Goal: Information Seeking & Learning: Learn about a topic

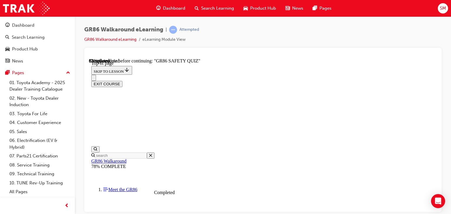
scroll to position [81, 0]
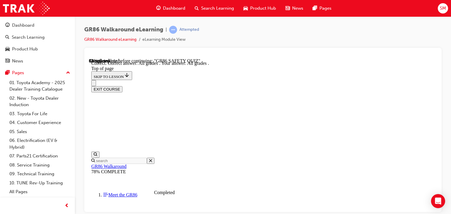
scroll to position [204, 0]
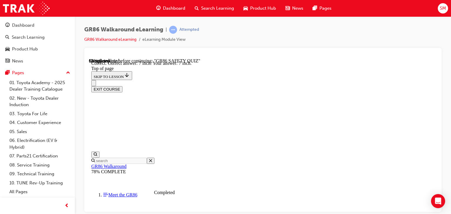
scroll to position [293, 0]
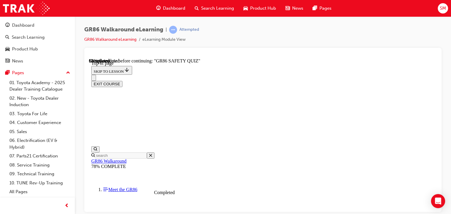
scroll to position [259, 0]
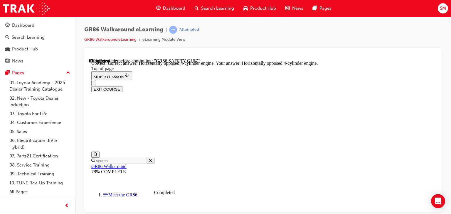
scroll to position [332, 0]
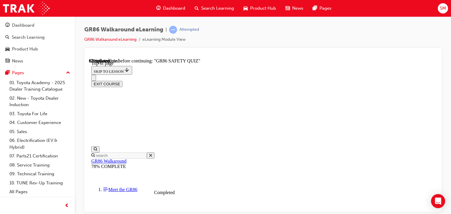
scroll to position [64, 0]
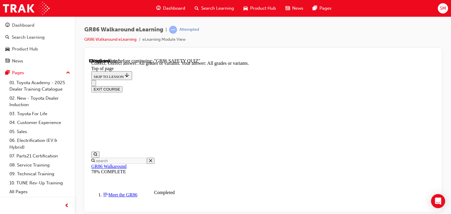
scroll to position [184, 0]
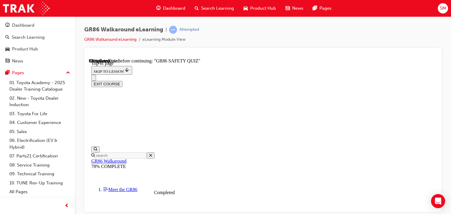
scroll to position [208, 0]
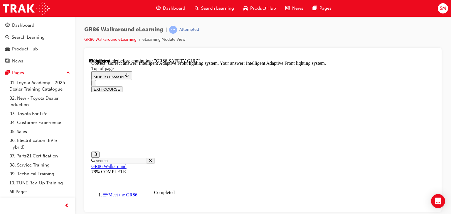
scroll to position [290, 0]
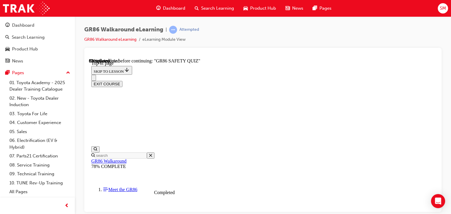
scroll to position [101, 0]
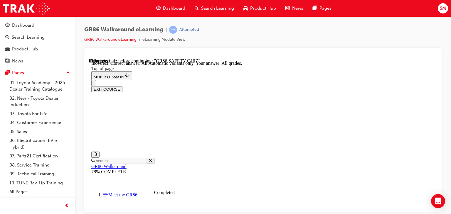
scroll to position [214, 0]
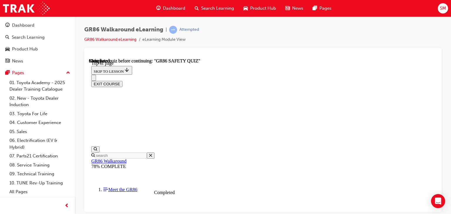
scroll to position [163, 0]
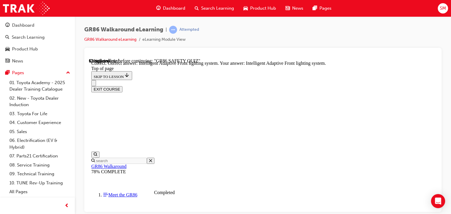
scroll to position [290, 0]
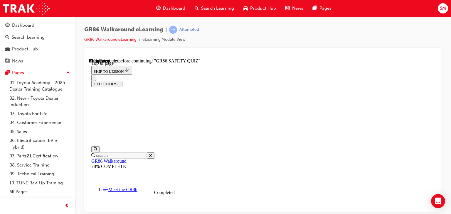
scroll to position [143, 0]
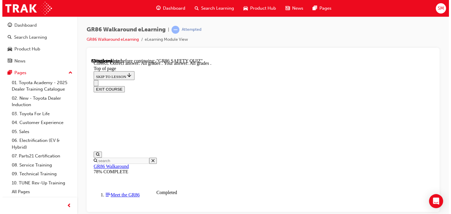
scroll to position [204, 0]
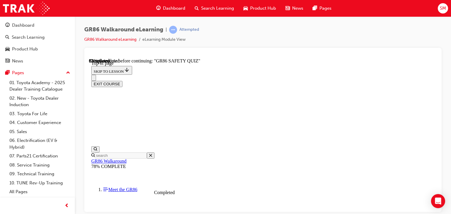
scroll to position [130, 0]
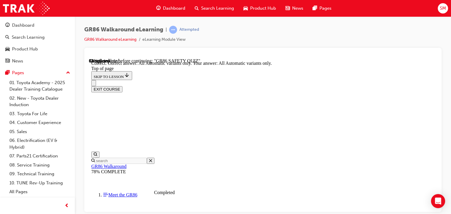
scroll to position [214, 0]
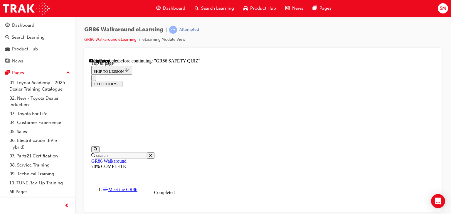
scroll to position [112, 0]
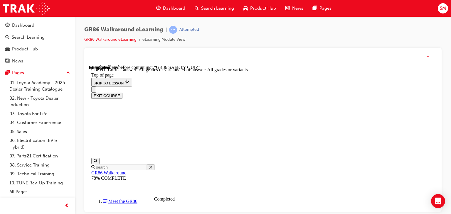
scroll to position [184, 0]
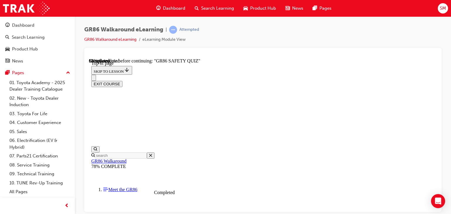
scroll to position [63, 0]
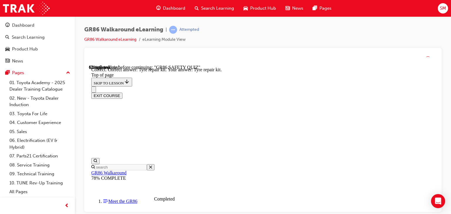
scroll to position [184, 0]
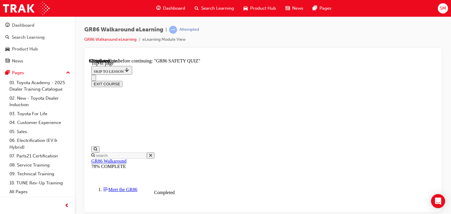
scroll to position [185, 0]
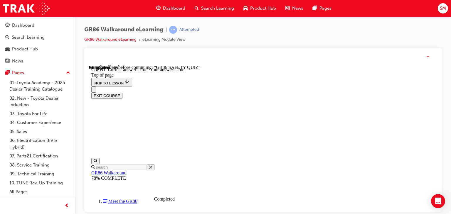
scroll to position [232, 0]
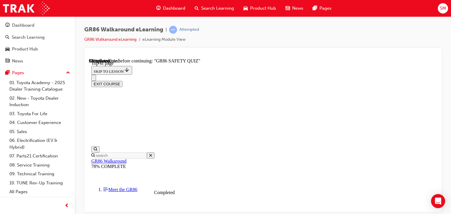
scroll to position [235, 0]
drag, startPoint x: 304, startPoint y: 180, endPoint x: 303, endPoint y: 189, distance: 9.2
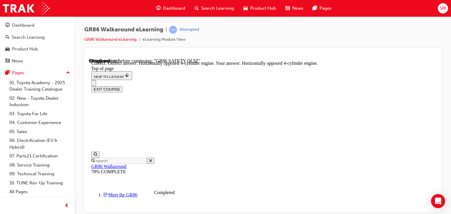
scroll to position [332, 0]
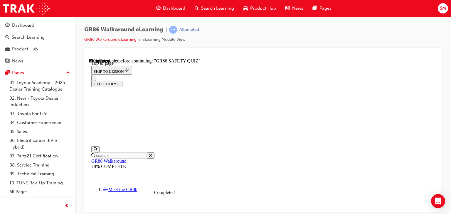
scroll to position [223, 0]
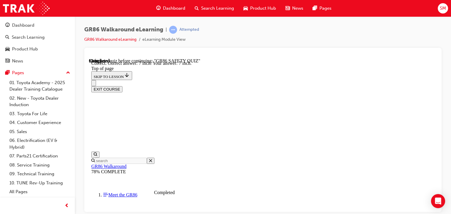
scroll to position [293, 0]
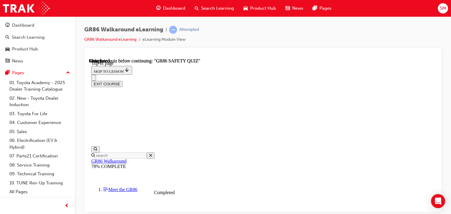
scroll to position [163, 0]
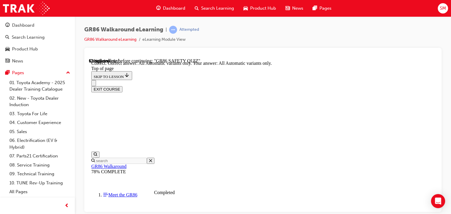
scroll to position [214, 0]
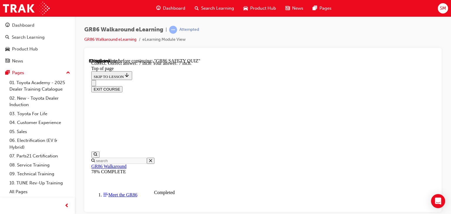
scroll to position [293, 0]
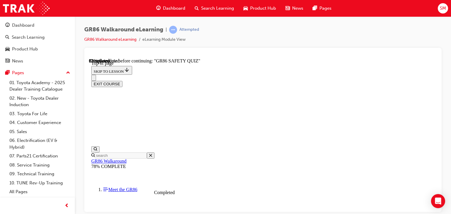
scroll to position [184, 0]
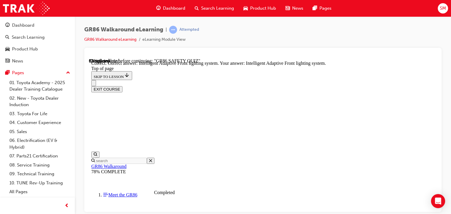
scroll to position [290, 0]
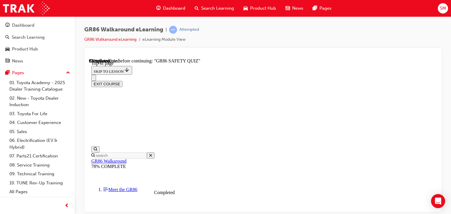
scroll to position [147, 0]
drag, startPoint x: 302, startPoint y: 173, endPoint x: 266, endPoint y: 170, distance: 36.0
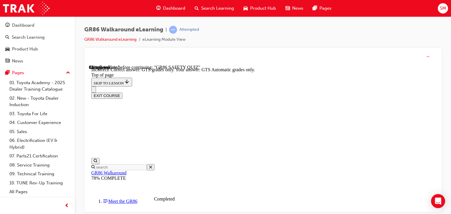
scroll to position [204, 0]
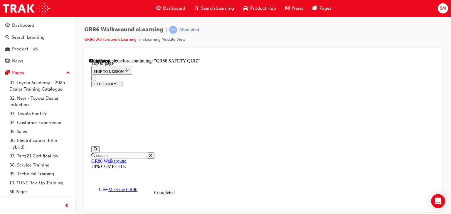
scroll to position [108, 0]
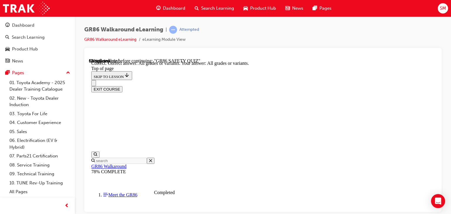
scroll to position [184, 0]
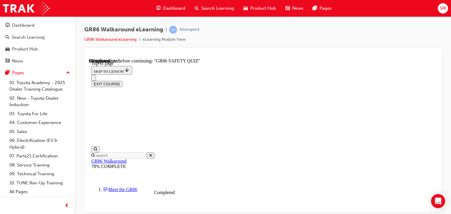
scroll to position [123, 0]
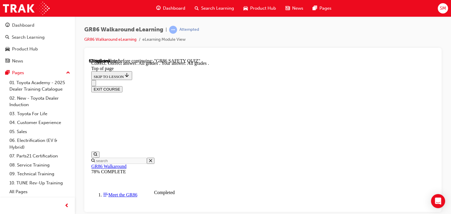
scroll to position [204, 0]
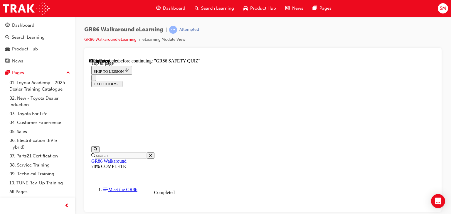
scroll to position [128, 0]
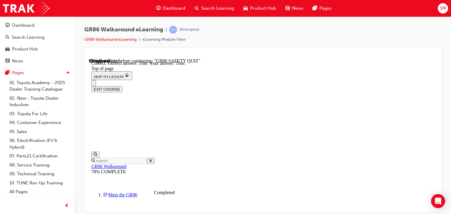
scroll to position [232, 0]
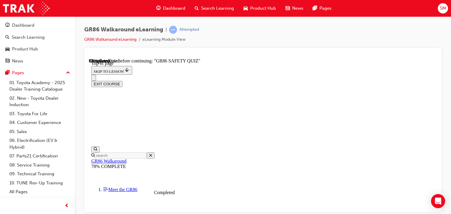
scroll to position [238, 0]
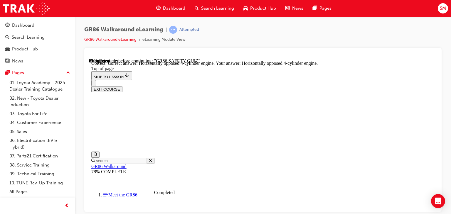
scroll to position [332, 0]
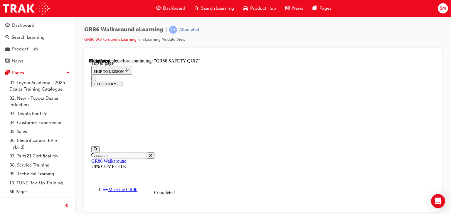
scroll to position [41, 0]
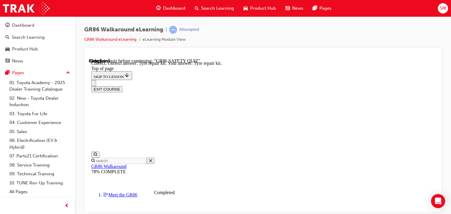
scroll to position [184, 0]
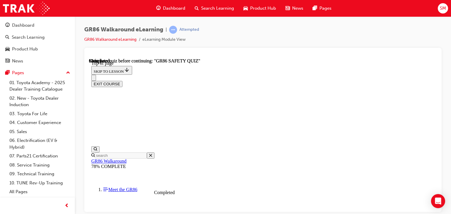
scroll to position [163, 0]
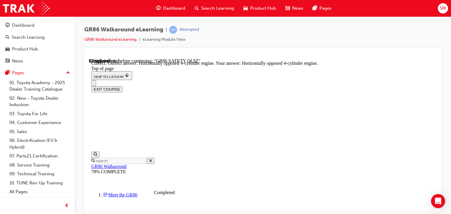
scroll to position [332, 0]
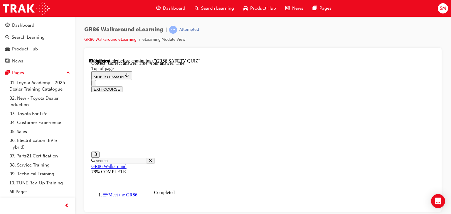
scroll to position [232, 0]
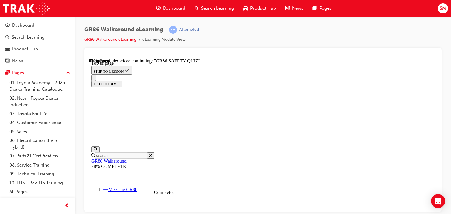
scroll to position [136, 0]
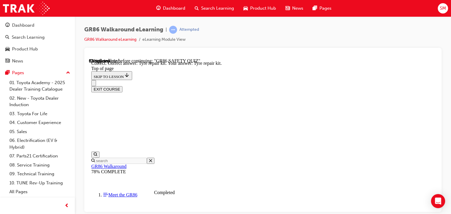
scroll to position [184, 0]
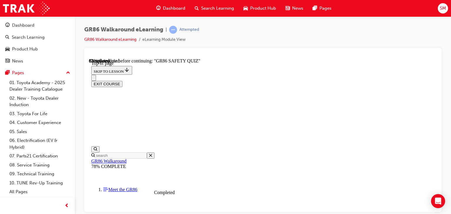
scroll to position [132, 0]
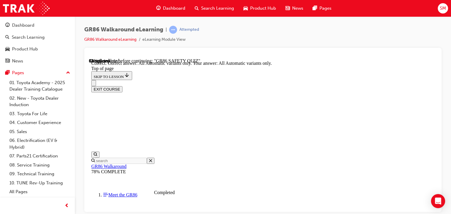
scroll to position [214, 0]
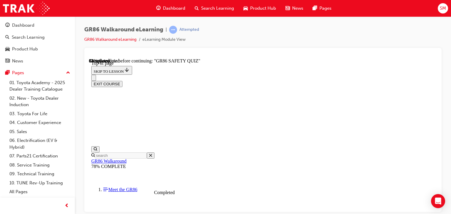
scroll to position [77, 0]
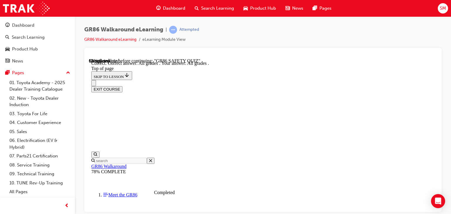
scroll to position [204, 0]
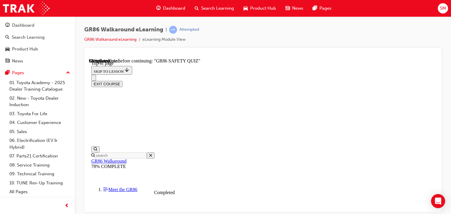
scroll to position [167, 0]
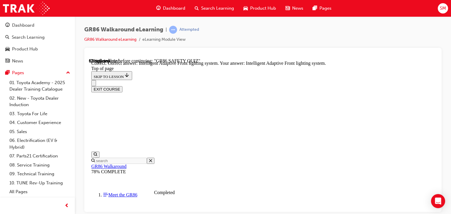
scroll to position [290, 0]
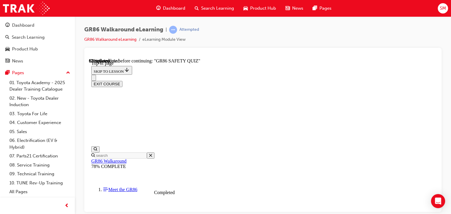
scroll to position [116, 0]
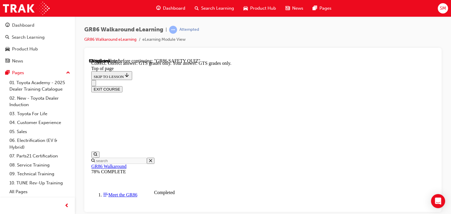
scroll to position [204, 0]
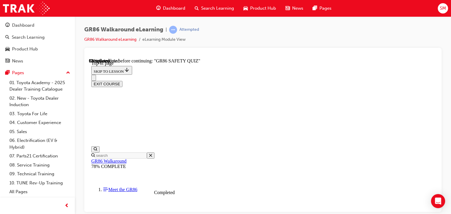
scroll to position [115, 0]
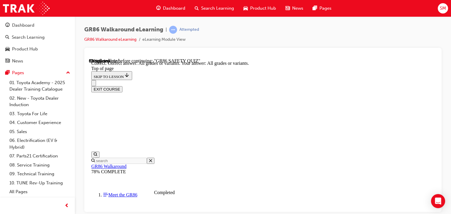
scroll to position [184, 0]
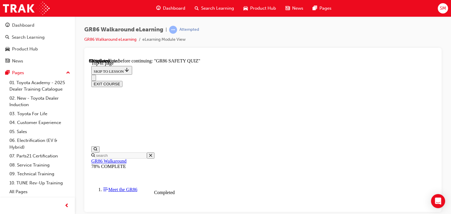
scroll to position [193, 0]
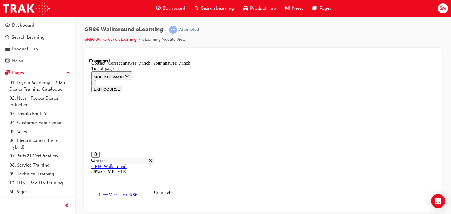
scroll to position [293, 0]
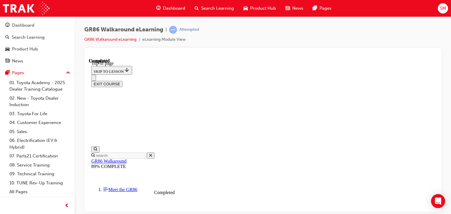
scroll to position [163, 0]
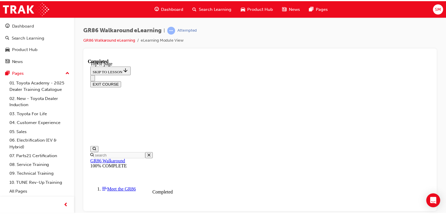
scroll to position [157, 0]
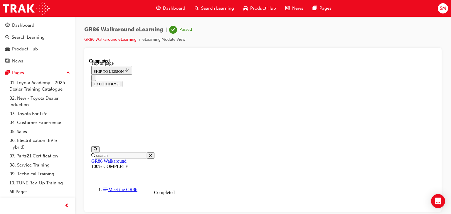
click at [122, 81] on button "EXIT COURSE" at bounding box center [106, 84] width 31 height 6
click at [53, 50] on div "Product Hub" at bounding box center [37, 48] width 64 height 7
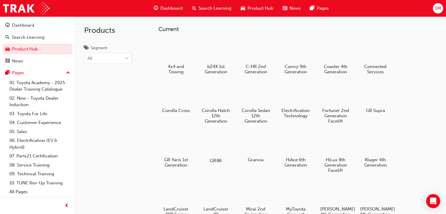
click at [217, 150] on div at bounding box center [216, 143] width 33 height 23
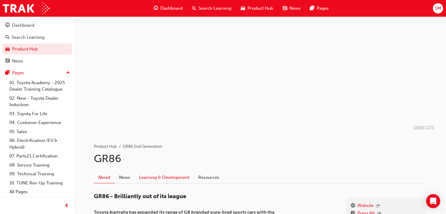
click at [176, 178] on link "Learning & Development" at bounding box center [164, 177] width 59 height 11
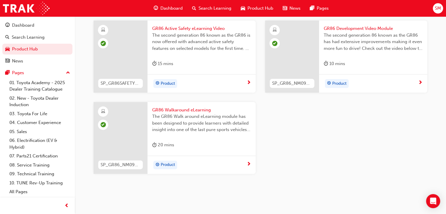
scroll to position [170, 0]
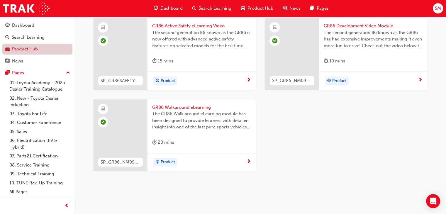
click at [32, 45] on link "Product Hub" at bounding box center [37, 49] width 70 height 11
